Goal: Transaction & Acquisition: Download file/media

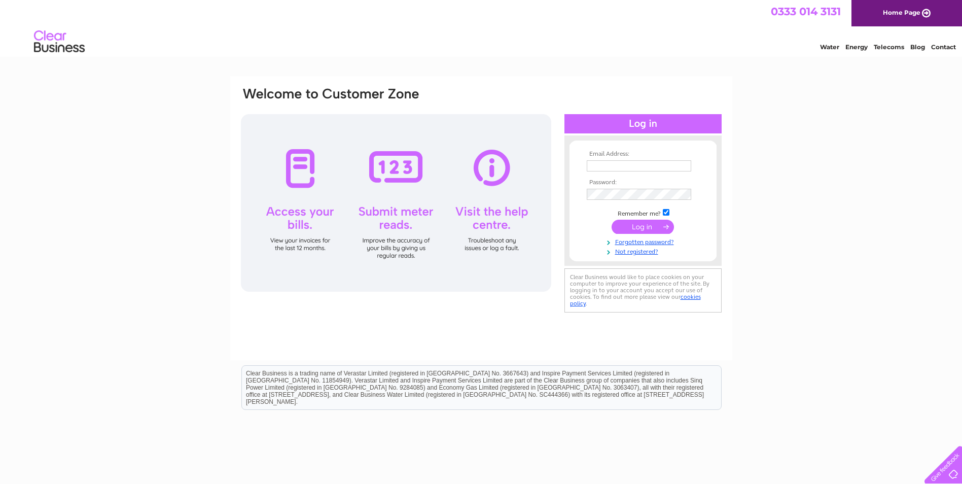
type input "Lorraine.wilson@sbhscotland.org.uk"
click at [645, 227] on input "submit" at bounding box center [643, 227] width 62 height 14
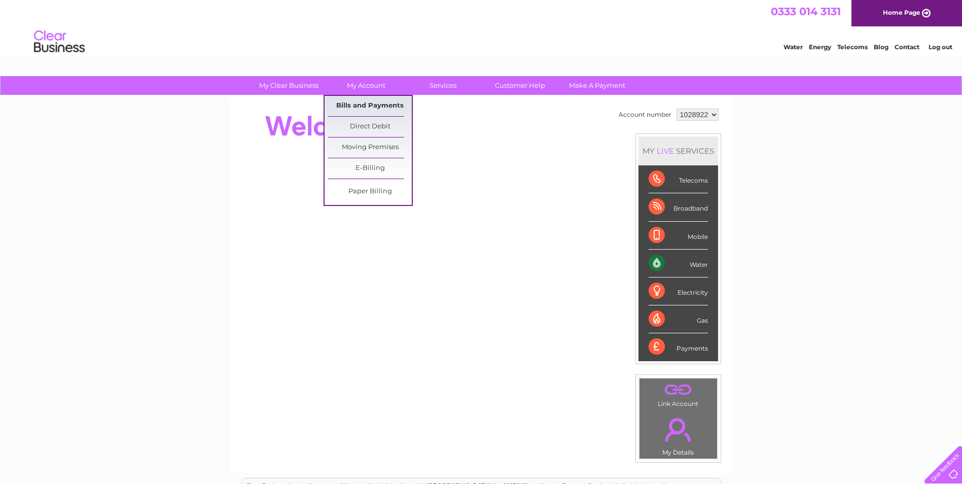
click at [359, 105] on link "Bills and Payments" at bounding box center [370, 106] width 84 height 20
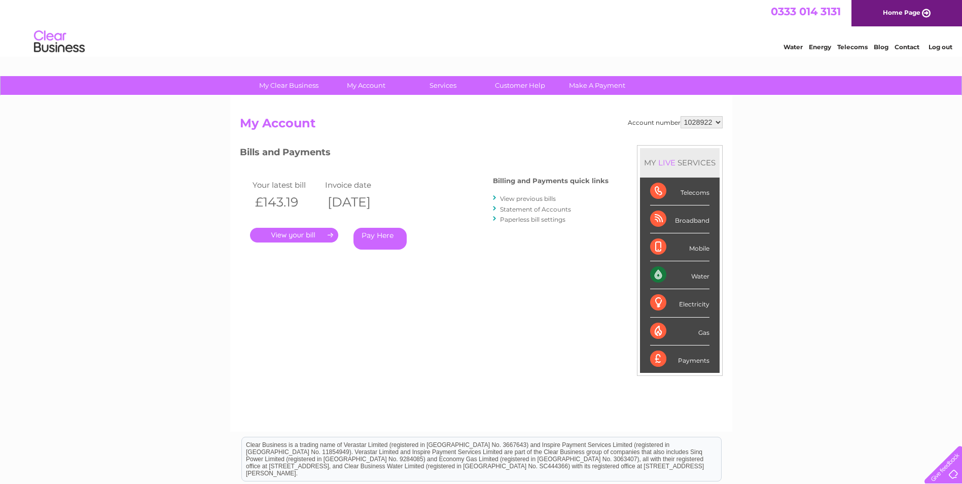
click at [301, 235] on link "." at bounding box center [294, 235] width 88 height 15
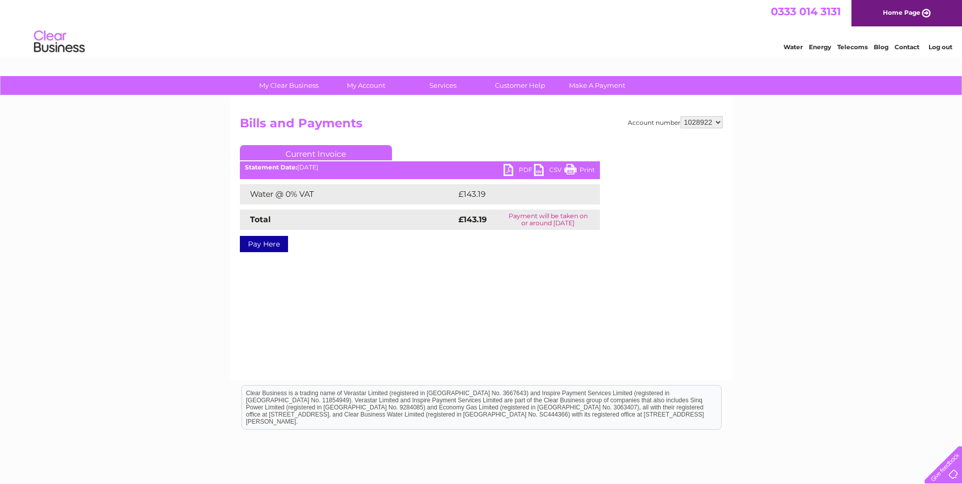
click at [507, 169] on link "PDF" at bounding box center [519, 171] width 30 height 15
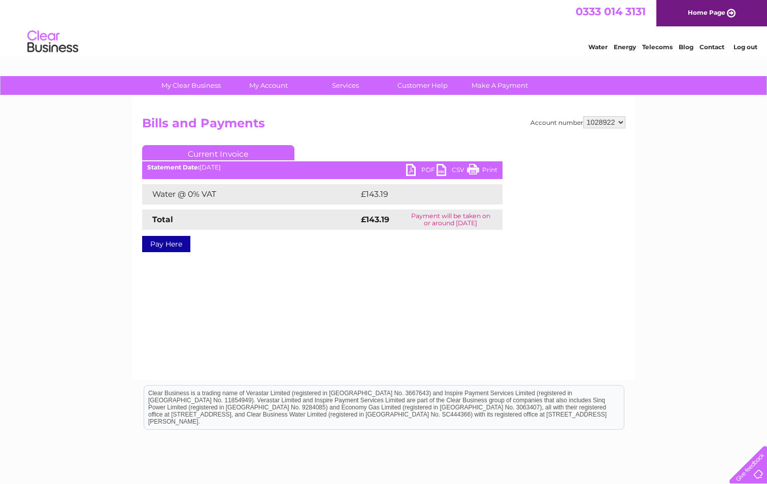
click at [611, 123] on select "1028922 1029915" at bounding box center [604, 122] width 42 height 12
select select "1029915"
click at [583, 116] on select "1028922 1029915" at bounding box center [604, 122] width 42 height 12
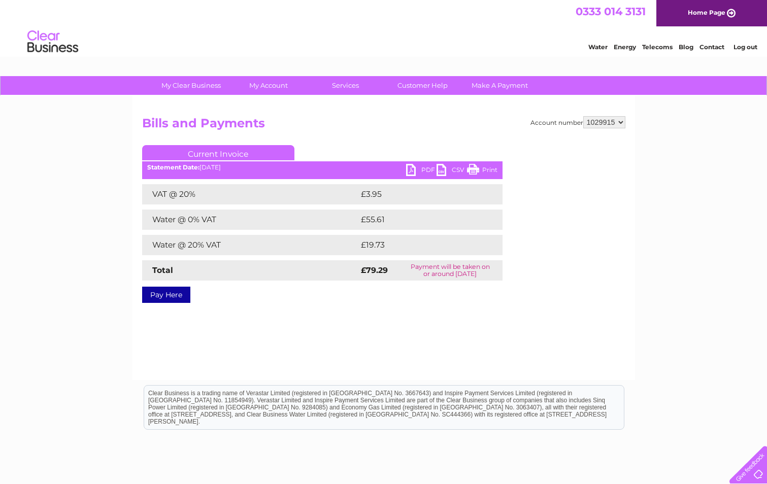
click at [421, 168] on link "PDF" at bounding box center [421, 171] width 30 height 15
click at [458, 31] on div "Water Energy Telecoms Blog Contact Log out" at bounding box center [383, 42] width 767 height 33
click at [720, 182] on div "My Clear Business Login Details My Details My Preferences Link Account My Accou…" at bounding box center [383, 314] width 767 height 477
